Goal: Task Accomplishment & Management: Manage account settings

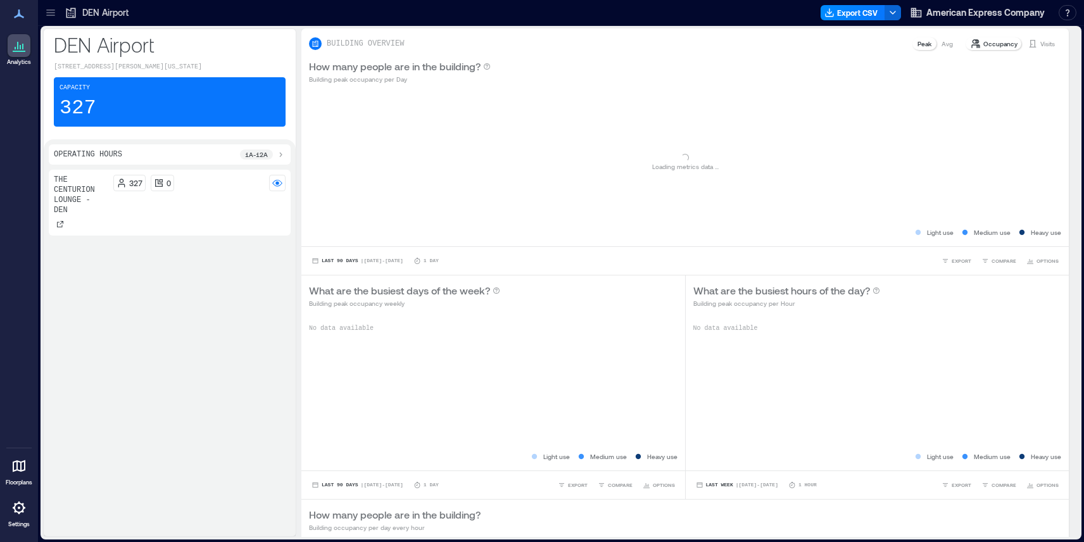
click at [15, 512] on icon at bounding box center [19, 508] width 13 height 13
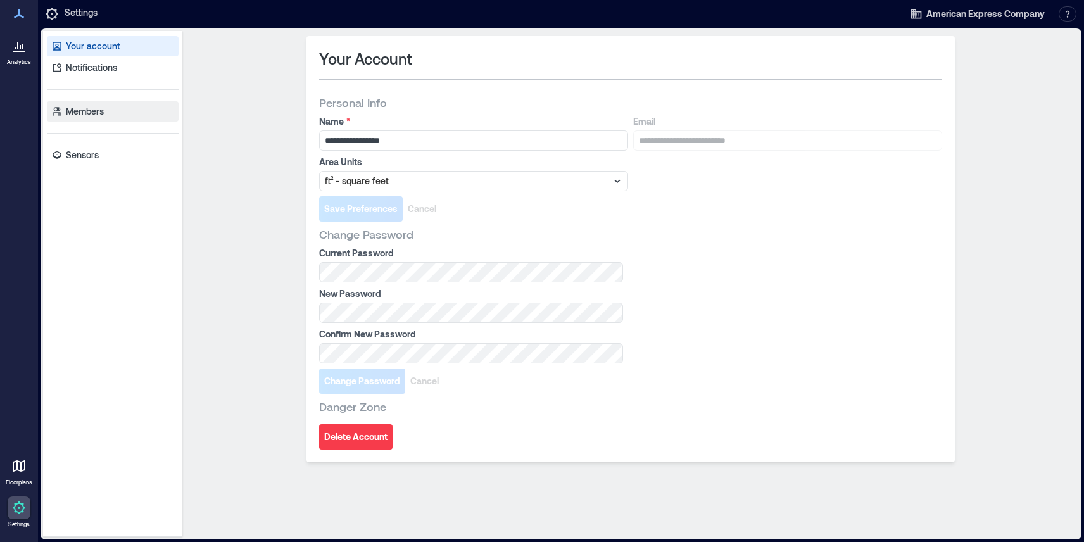
click at [108, 116] on link "Members" at bounding box center [113, 111] width 132 height 20
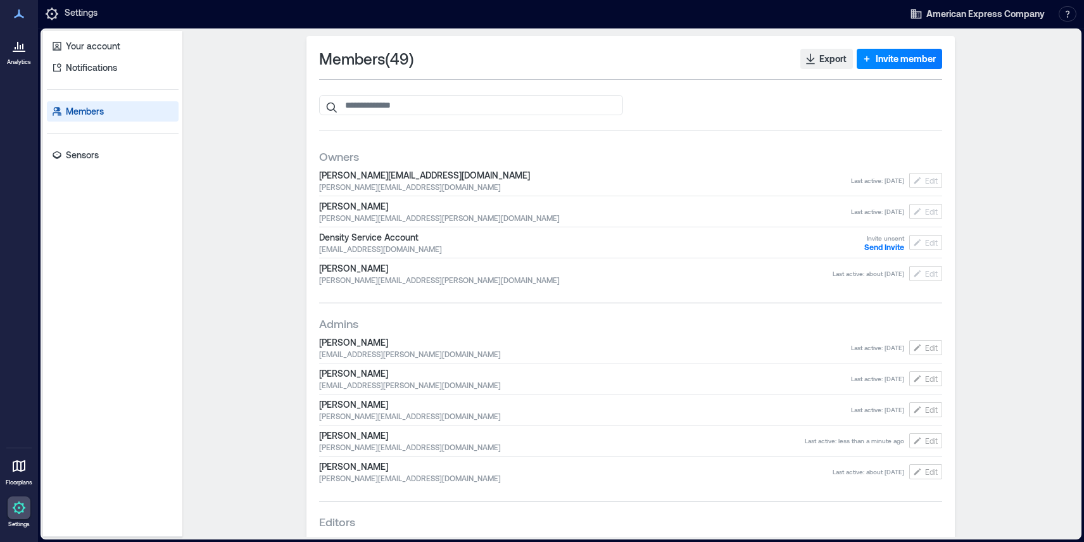
click at [372, 175] on span "[PERSON_NAME][EMAIL_ADDRESS][DOMAIN_NAME]" at bounding box center [585, 175] width 532 height 13
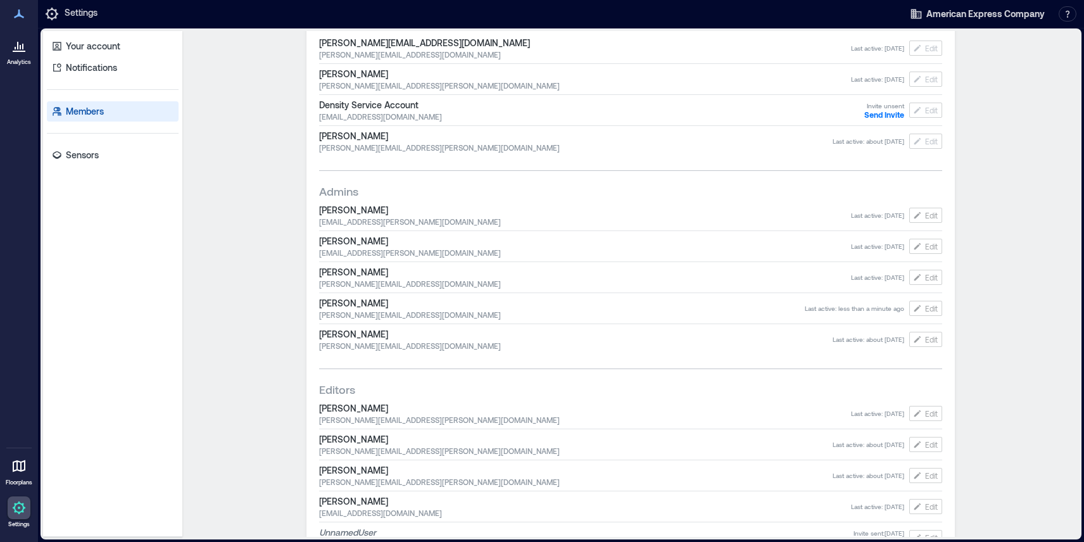
scroll to position [137, 0]
